Goal: Check status: Check status

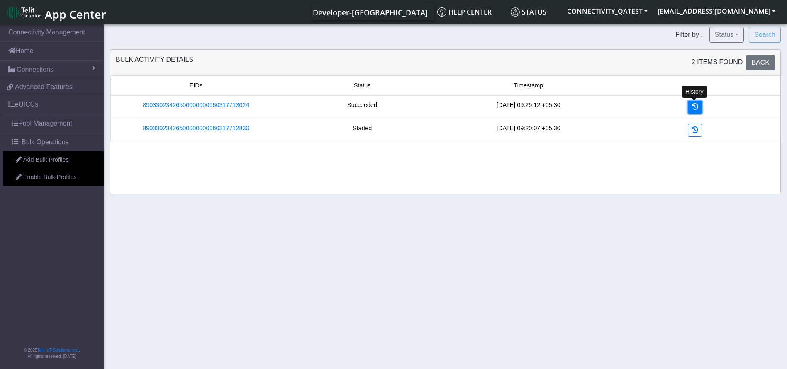
click at [695, 110] on icon at bounding box center [695, 106] width 7 height 7
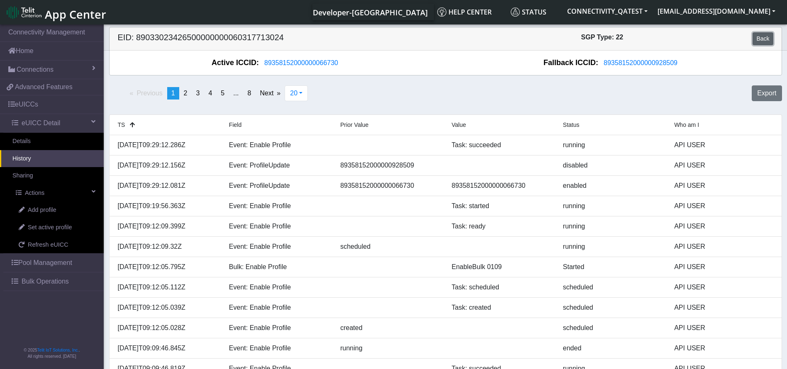
click at [765, 41] on link "Back" at bounding box center [763, 38] width 20 height 13
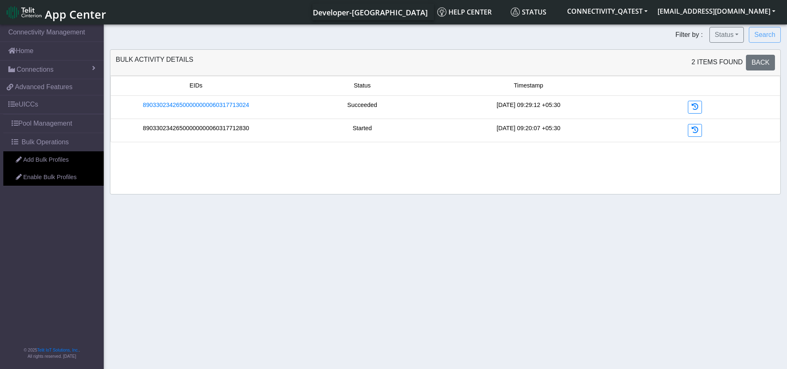
click at [235, 128] on link "89033023426500000000060317712830" at bounding box center [196, 128] width 106 height 9
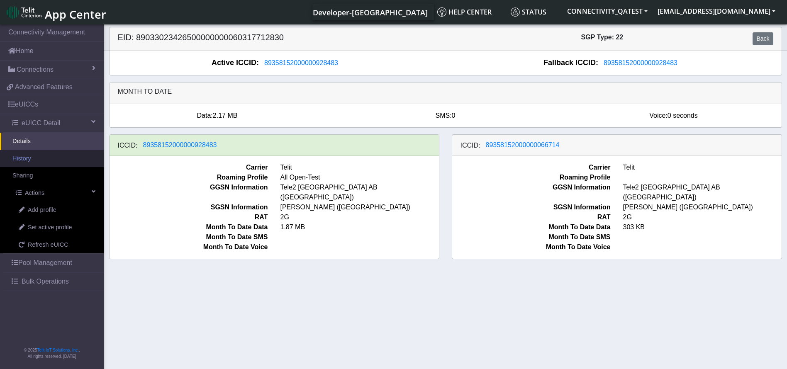
click at [25, 162] on link "History" at bounding box center [52, 158] width 104 height 17
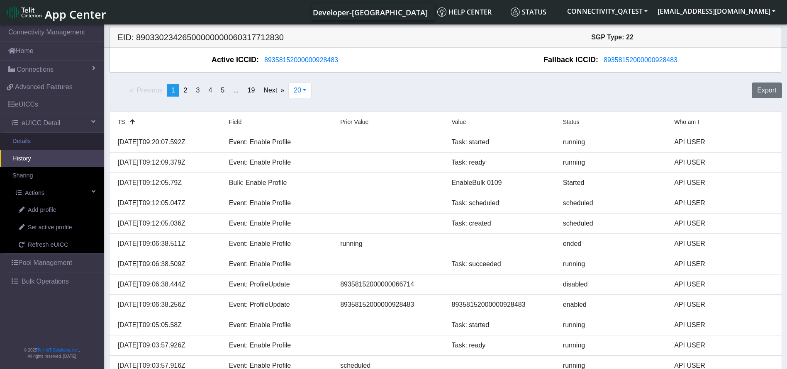
click at [36, 143] on link "Details" at bounding box center [52, 141] width 104 height 17
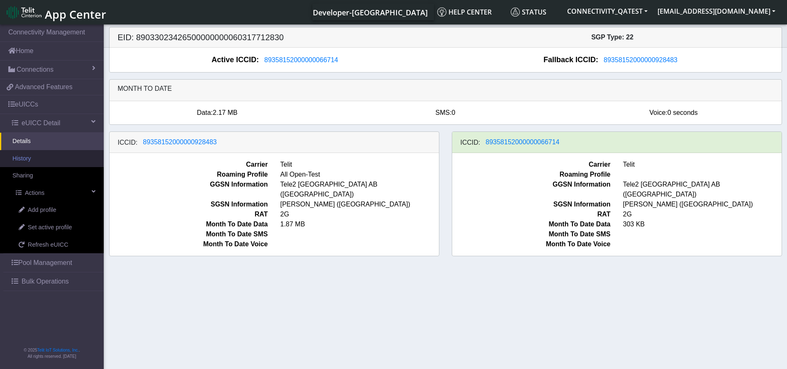
click at [43, 158] on link "History" at bounding box center [52, 158] width 104 height 17
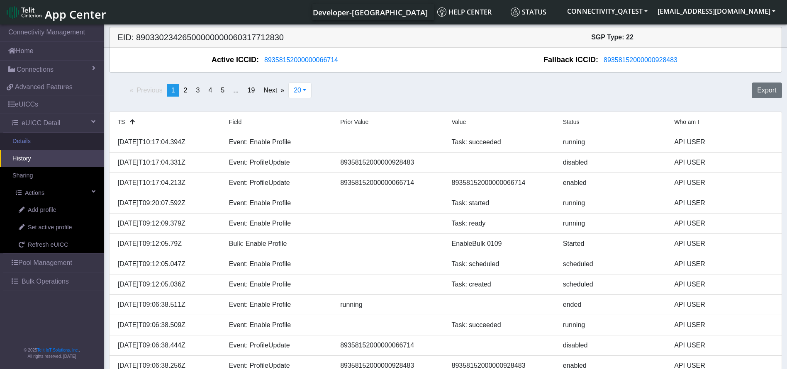
click at [34, 142] on link "Details" at bounding box center [52, 141] width 104 height 17
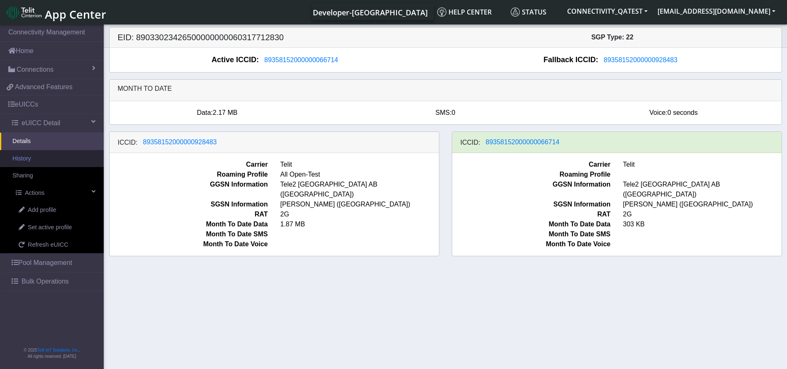
click at [58, 160] on link "History" at bounding box center [52, 158] width 104 height 17
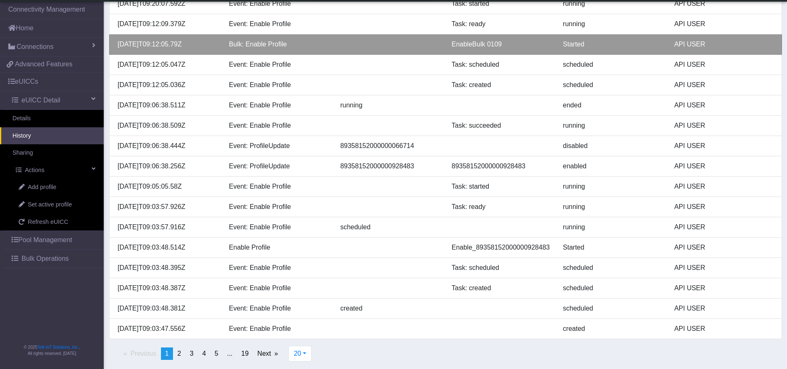
scroll to position [179, 0]
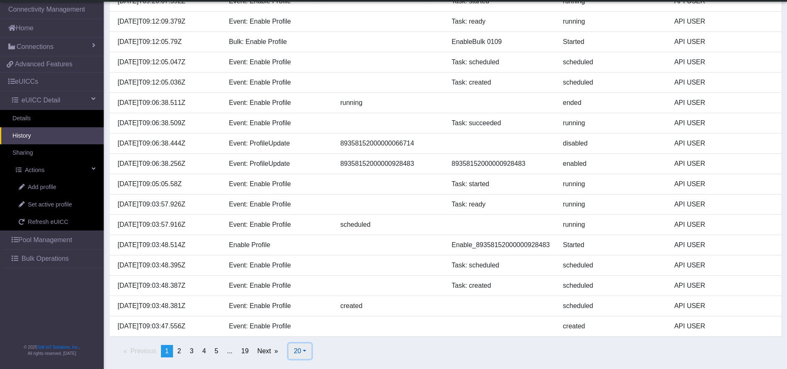
click at [299, 348] on span "20" at bounding box center [297, 351] width 7 height 7
click at [303, 318] on button "100" at bounding box center [322, 318] width 66 height 13
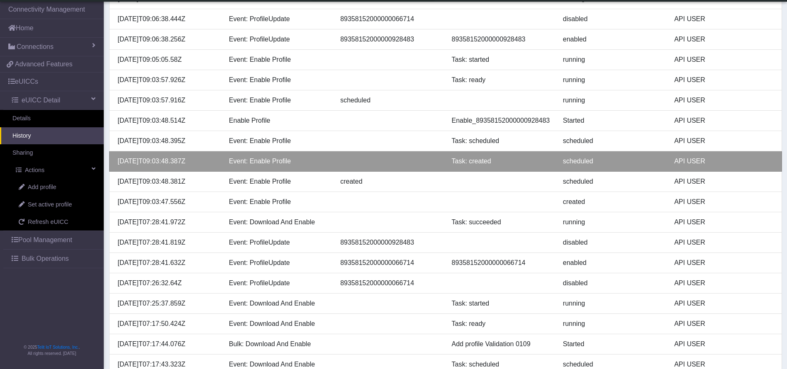
scroll to position [0, 0]
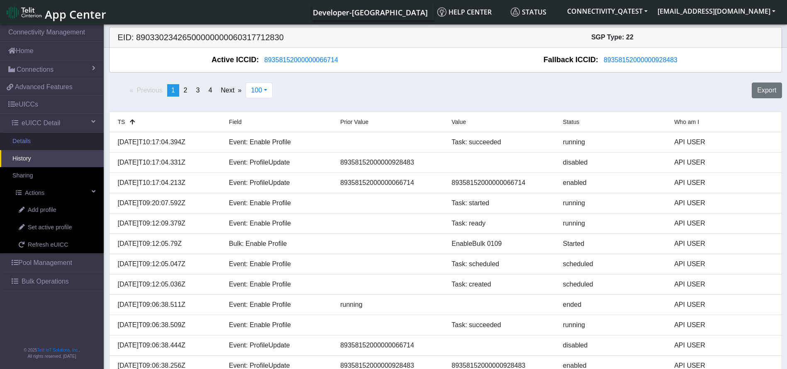
click at [53, 140] on link "Details" at bounding box center [52, 141] width 104 height 17
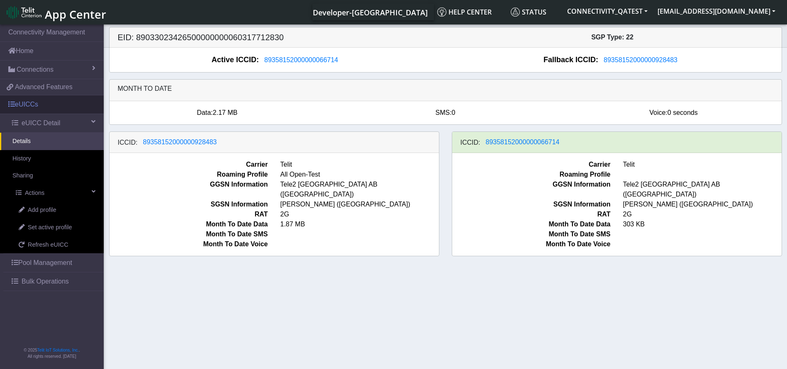
click at [47, 105] on link "eUICCs" at bounding box center [52, 104] width 104 height 18
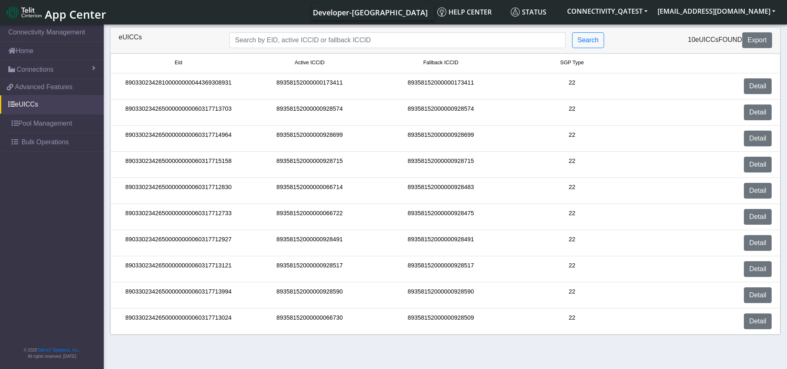
click at [743, 326] on div "Detail" at bounding box center [708, 322] width 140 height 16
click at [768, 322] on link "Detail" at bounding box center [758, 322] width 28 height 16
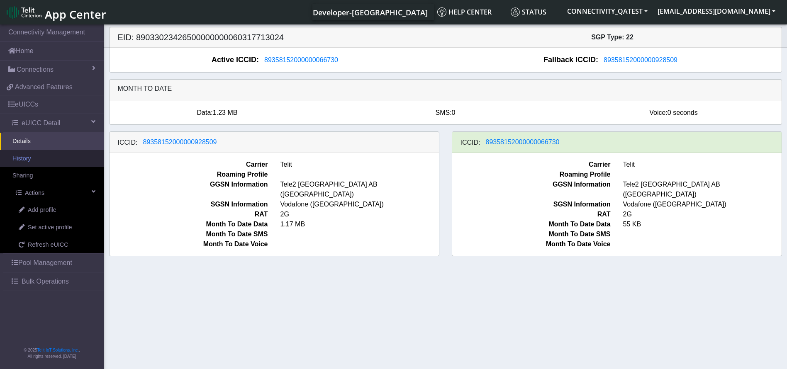
click at [38, 158] on link "History" at bounding box center [52, 158] width 104 height 17
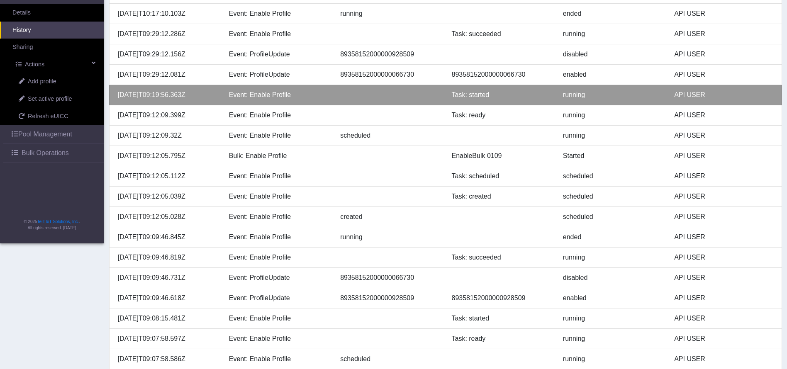
scroll to position [179, 0]
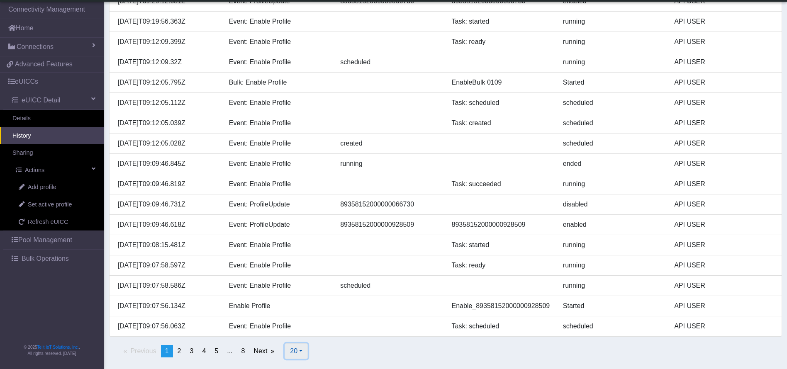
click at [302, 354] on button "20" at bounding box center [296, 352] width 23 height 16
click at [304, 336] on button "500" at bounding box center [318, 332] width 66 height 13
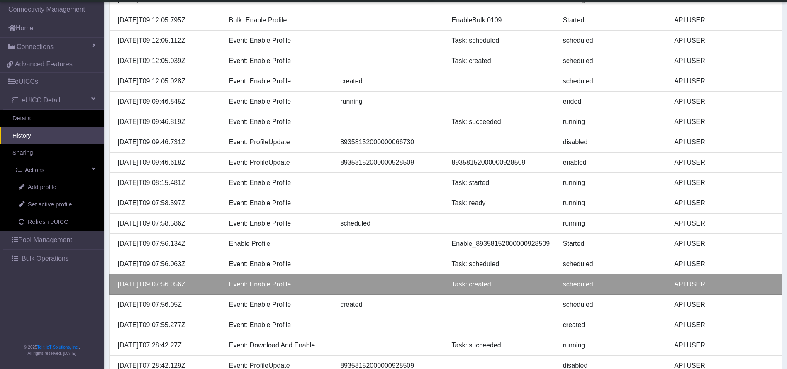
scroll to position [0, 0]
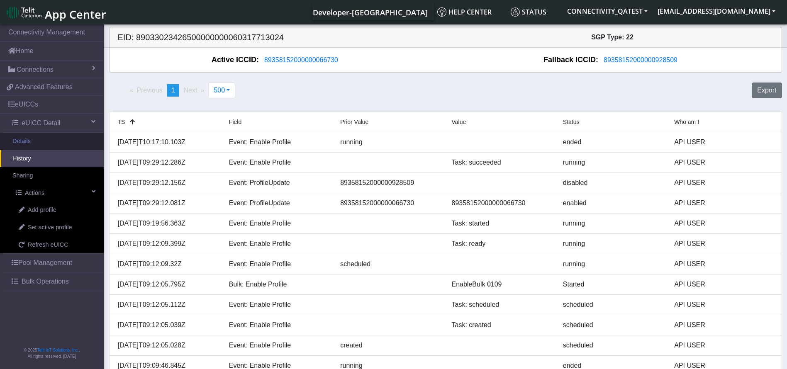
click at [39, 142] on link "Details" at bounding box center [52, 141] width 104 height 17
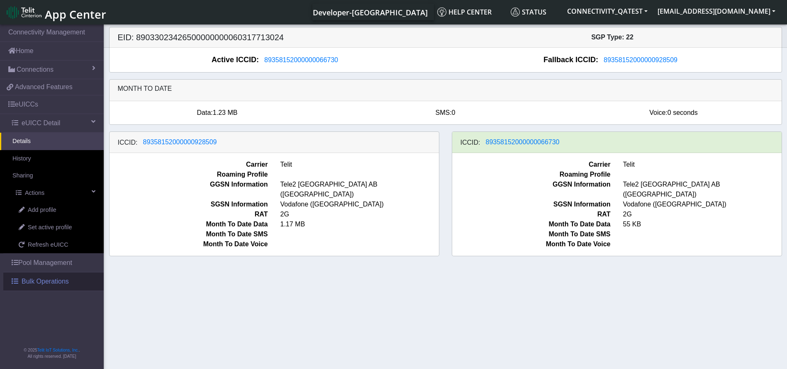
click at [41, 282] on span "Bulk Operations" at bounding box center [45, 282] width 47 height 10
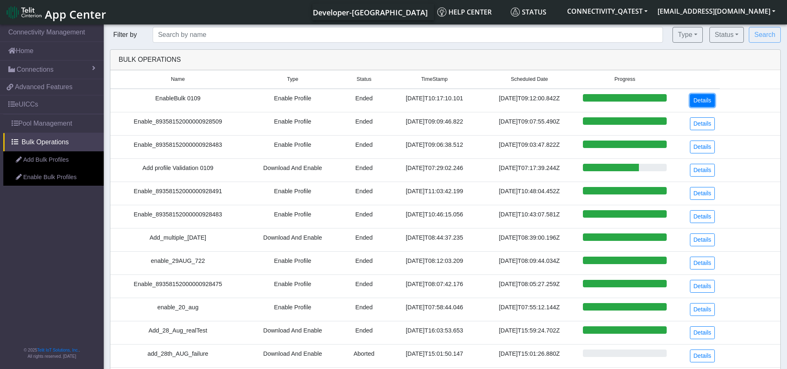
click at [695, 100] on link "Details" at bounding box center [702, 100] width 25 height 13
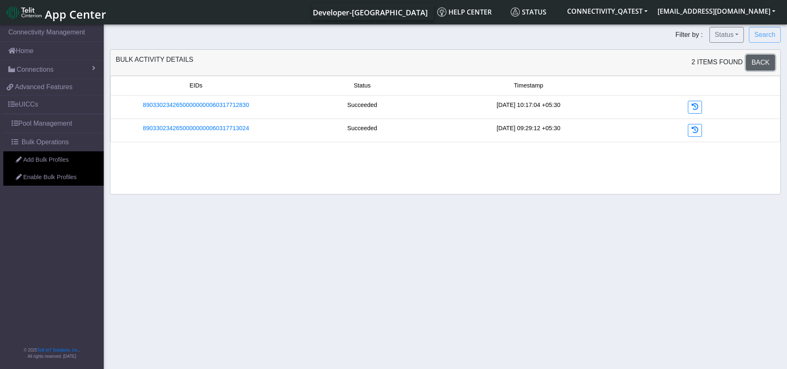
click at [770, 61] on link "Back" at bounding box center [760, 63] width 29 height 16
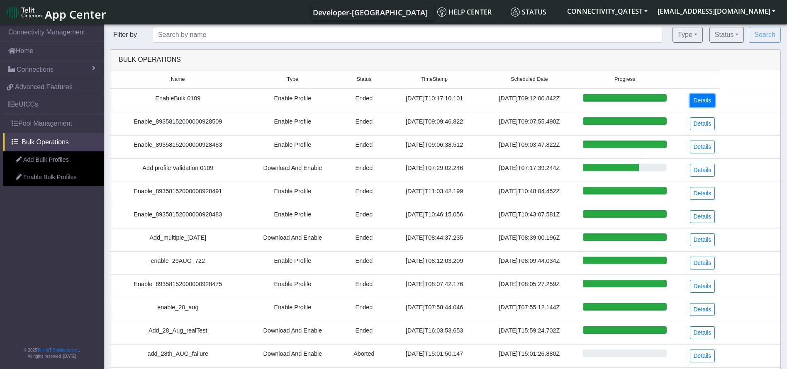
click at [708, 100] on link "Details" at bounding box center [702, 100] width 25 height 13
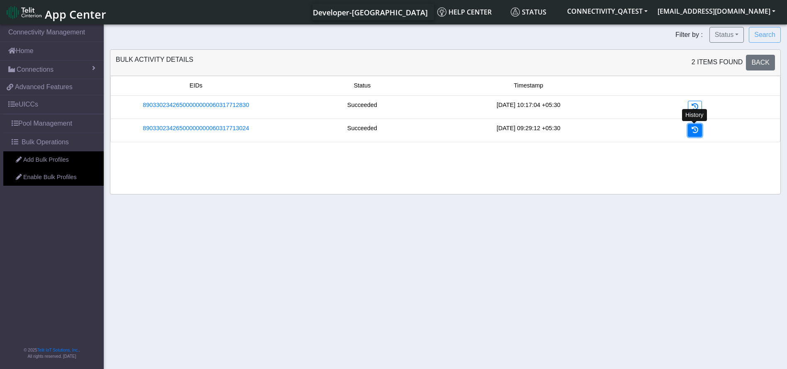
click at [692, 130] on icon at bounding box center [695, 130] width 7 height 7
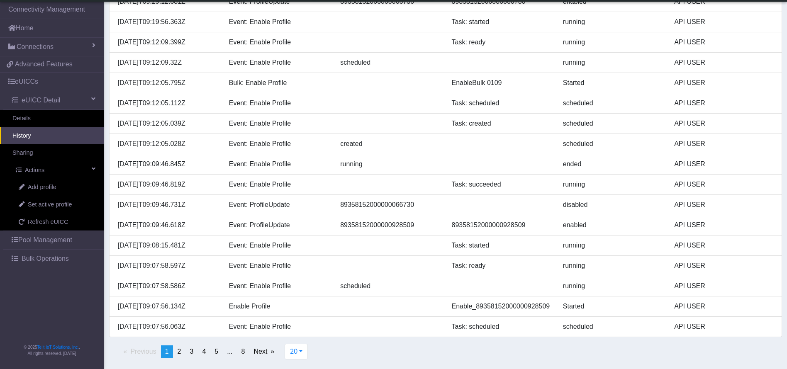
scroll to position [182, 0]
click at [302, 353] on button "20" at bounding box center [296, 352] width 23 height 16
click at [313, 316] on button "100" at bounding box center [318, 318] width 66 height 13
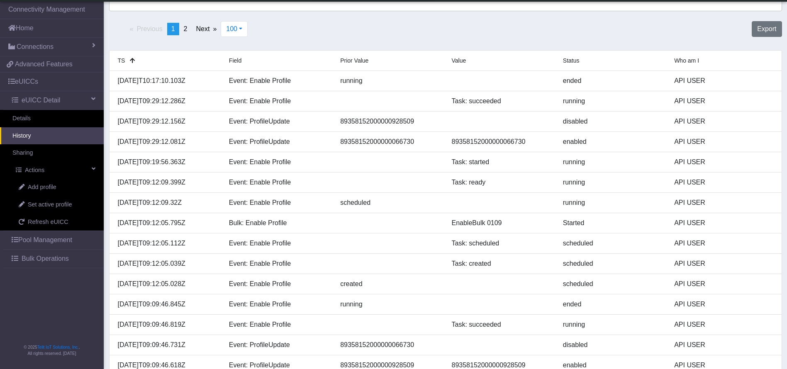
scroll to position [0, 0]
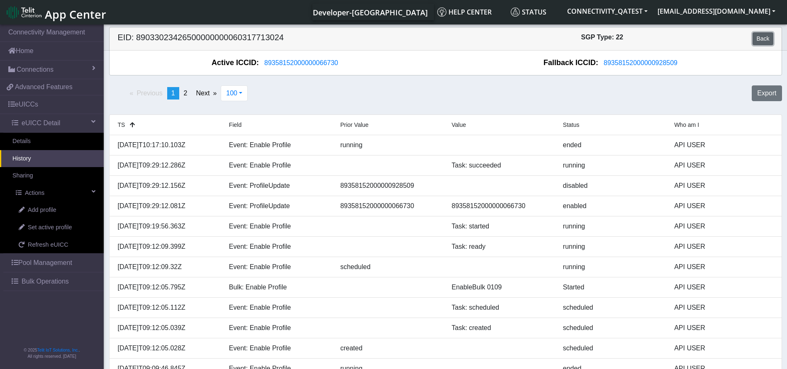
click at [765, 41] on link "Back" at bounding box center [763, 38] width 20 height 13
